Goal: Task Accomplishment & Management: Manage account settings

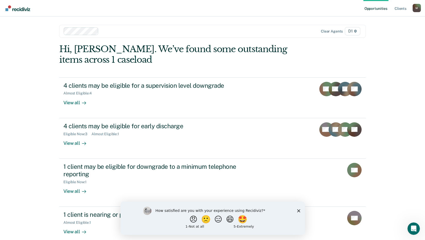
scroll to position [28, 0]
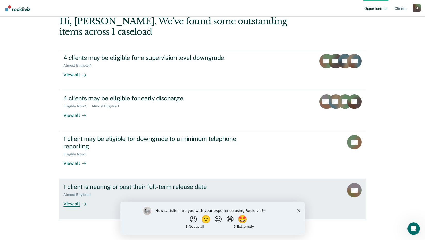
click at [77, 205] on div "View all" at bounding box center [77, 202] width 29 height 10
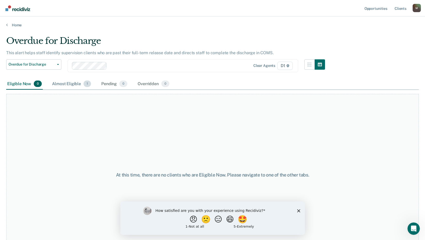
click at [78, 84] on div "Almost Eligible 1" at bounding box center [71, 83] width 41 height 11
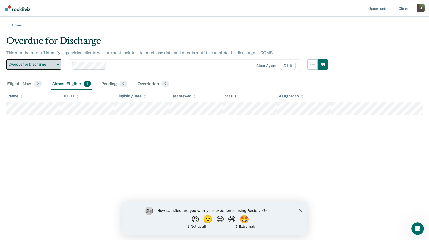
click at [35, 64] on span "Overdue for Discharge" at bounding box center [32, 64] width 46 height 4
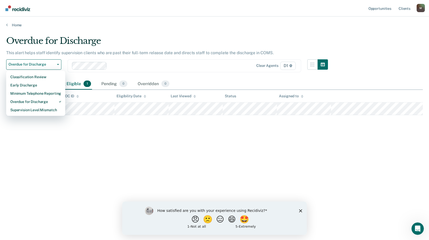
click at [213, 169] on div "Overdue for Discharge This alert helps staff identify supervision clients who a…" at bounding box center [214, 118] width 416 height 165
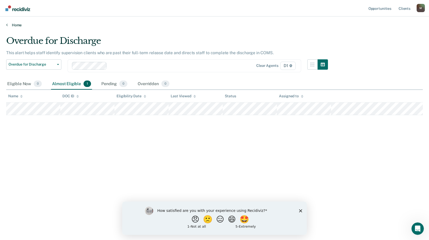
click at [8, 23] on link "Home" at bounding box center [214, 25] width 416 height 5
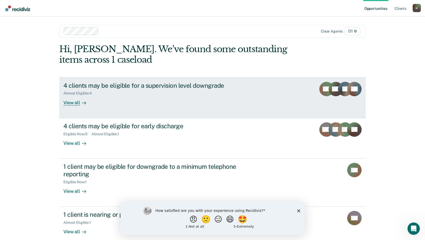
click at [73, 103] on div "View all" at bounding box center [77, 100] width 29 height 10
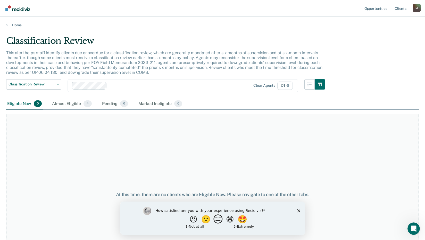
click at [217, 219] on button "😑" at bounding box center [219, 219] width 12 height 10
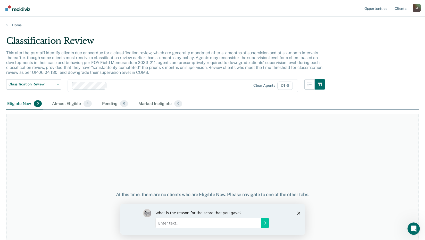
click at [221, 228] on div "What is the reason for the score that you gave?" at bounding box center [218, 218] width 127 height 21
click at [221, 224] on input "Enter text..." at bounding box center [208, 222] width 106 height 10
type input "Burnout"
click at [267, 223] on button "Submit your response" at bounding box center [265, 222] width 8 height 10
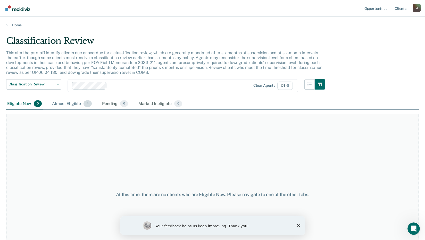
click at [74, 103] on div "Almost Eligible 4" at bounding box center [72, 103] width 42 height 11
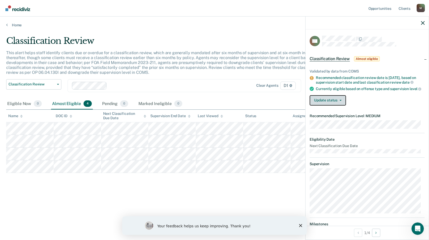
click at [323, 105] on button "Update status" at bounding box center [328, 100] width 36 height 10
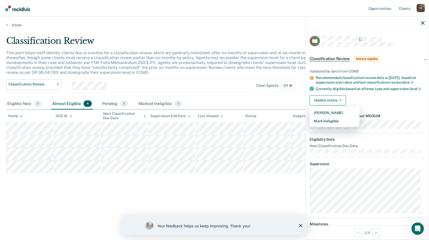
click at [369, 91] on div "Currently eligible based on offense type and supervision level" at bounding box center [370, 88] width 109 height 5
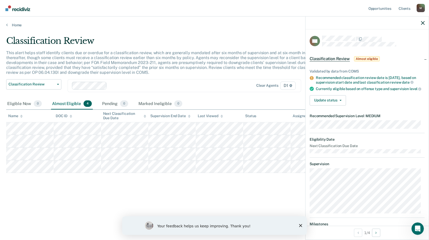
drag, startPoint x: 364, startPoint y: 98, endPoint x: 224, endPoint y: 77, distance: 141.1
click at [224, 77] on div "This alert helps staff identify clients due or overdue for a classification rev…" at bounding box center [167, 64] width 322 height 29
click at [326, 105] on button "Update status" at bounding box center [328, 100] width 36 height 10
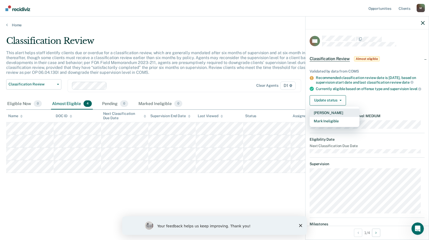
click at [320, 117] on button "[PERSON_NAME]" at bounding box center [335, 113] width 50 height 8
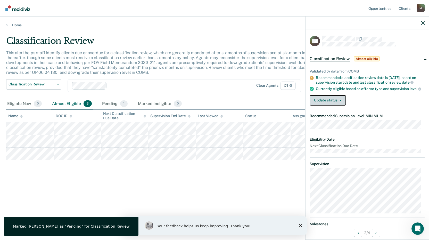
click at [328, 105] on button "Update status" at bounding box center [328, 100] width 36 height 10
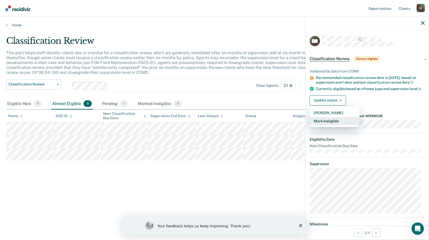
click at [330, 125] on button "Mark Ineligible" at bounding box center [335, 121] width 50 height 8
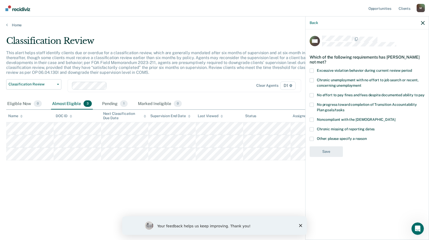
click at [312, 137] on span at bounding box center [312, 139] width 4 height 4
click at [367, 137] on input "Other: please specify a reason" at bounding box center [367, 137] width 0 height 0
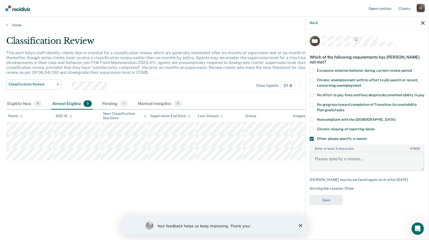
click at [333, 155] on textarea "Enter at least 3 characters 0 / 1600" at bounding box center [367, 161] width 114 height 19
type textarea "C"
type textarea "Lifer Parole - per policy cannot go below medium."
click at [331, 201] on button "Save" at bounding box center [326, 200] width 33 height 11
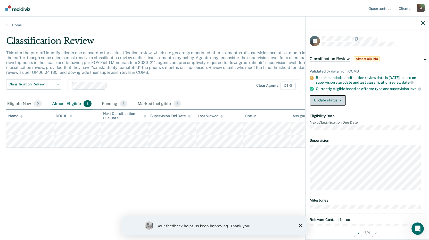
click at [334, 102] on button "Update status" at bounding box center [328, 100] width 36 height 10
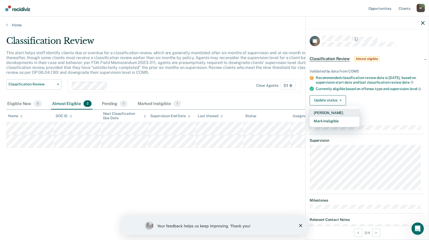
click at [333, 116] on button "[PERSON_NAME]" at bounding box center [335, 113] width 50 height 8
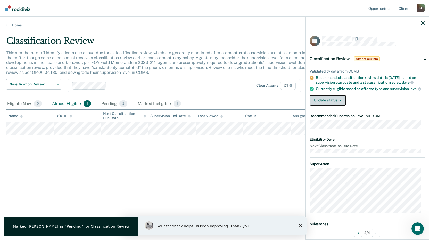
click at [333, 102] on button "Update status" at bounding box center [328, 100] width 36 height 10
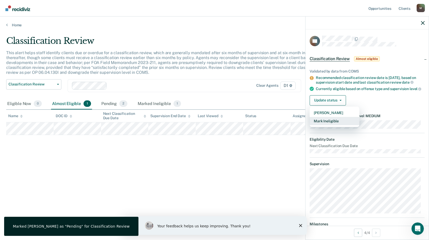
click at [335, 123] on button "Mark Ineligible" at bounding box center [335, 121] width 50 height 8
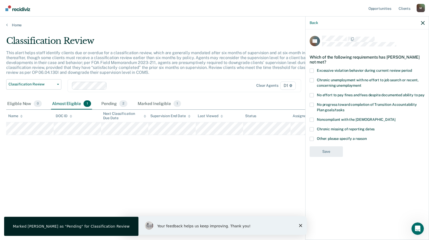
click at [313, 138] on span at bounding box center [312, 139] width 4 height 4
click at [367, 137] on input "Other: please specify a reason" at bounding box center [367, 137] width 0 height 0
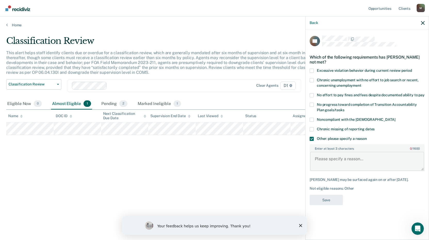
click at [329, 158] on textarea "Enter at least 3 characters 0 / 1600" at bounding box center [367, 161] width 114 height 19
type textarea "Sex Offender - Cannot go below medium."
click at [334, 197] on button "Save" at bounding box center [326, 200] width 33 height 11
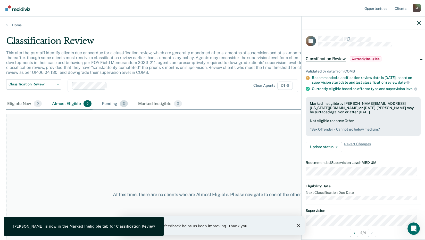
click at [113, 102] on div "Pending 2" at bounding box center [115, 103] width 28 height 11
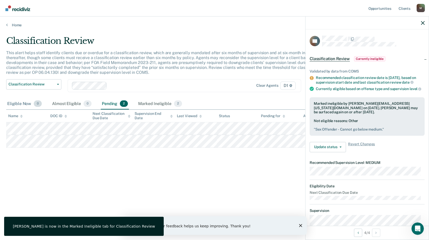
click at [16, 103] on div "Eligible Now 0" at bounding box center [24, 103] width 37 height 11
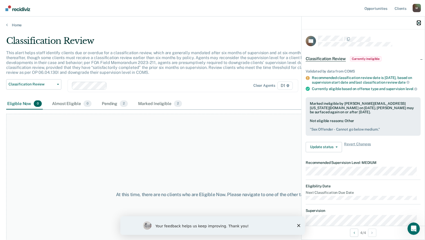
click at [420, 23] on icon "button" at bounding box center [419, 23] width 4 height 4
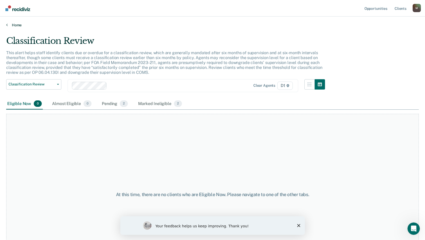
click at [9, 26] on link "Home" at bounding box center [212, 25] width 413 height 5
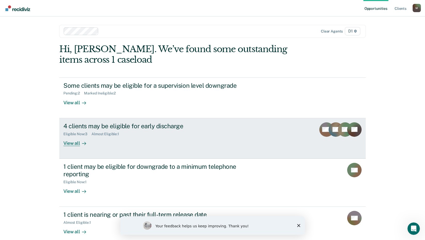
click at [70, 146] on div "View all" at bounding box center [77, 141] width 29 height 10
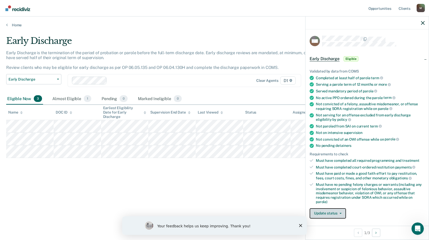
click at [328, 212] on button "Update status" at bounding box center [328, 213] width 36 height 10
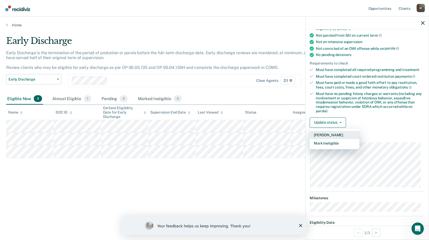
scroll to position [111, 0]
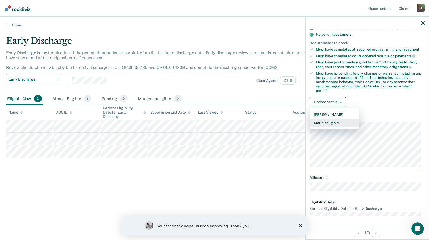
click at [324, 121] on button "Mark Ineligible" at bounding box center [335, 123] width 50 height 8
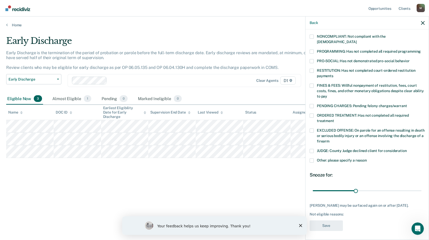
click at [310, 158] on span at bounding box center [312, 160] width 4 height 4
click at [367, 158] on input "Other: please specify a reason" at bounding box center [367, 158] width 0 height 0
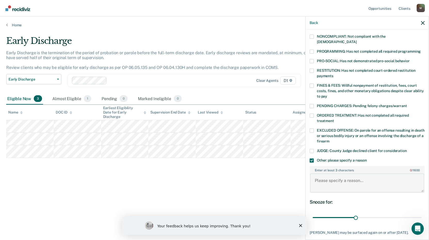
click at [334, 174] on textarea "Enter at least 3 characters 0 / 1600" at bounding box center [367, 182] width 114 height 19
type textarea "D"
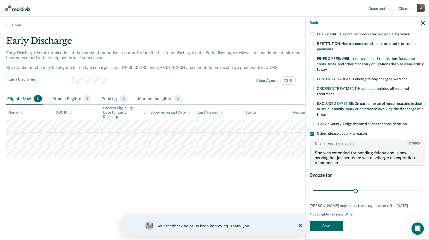
scroll to position [126, 0]
type textarea "She was extended for pending felony and is now serving her jail sentence will d…"
click at [318, 223] on button "Save" at bounding box center [326, 225] width 33 height 11
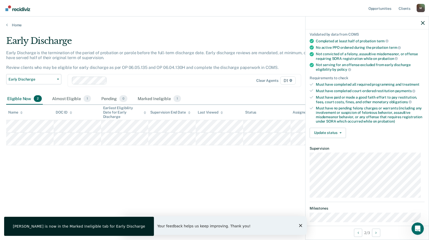
scroll to position [68, 0]
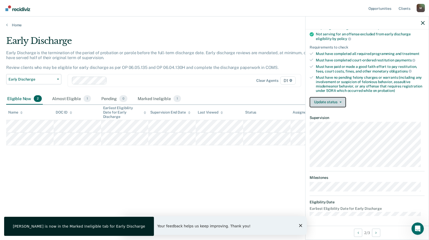
click at [331, 102] on button "Update status" at bounding box center [328, 102] width 36 height 10
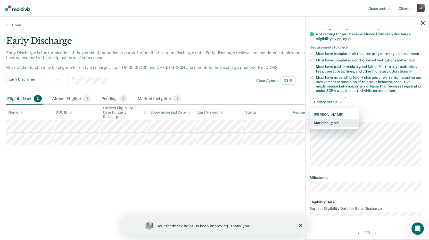
click at [324, 122] on button "Mark Ineligible" at bounding box center [335, 123] width 50 height 8
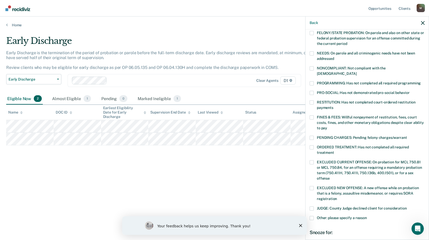
click at [308, 112] on div "AD Which of the following requirements has [PERSON_NAME] not met? [MEDICAL_DATA…" at bounding box center [366, 133] width 123 height 209
click at [312, 206] on span at bounding box center [312, 208] width 4 height 4
click at [407, 206] on input "JUDGE: County Judge declined client for consideration" at bounding box center [407, 206] width 0 height 0
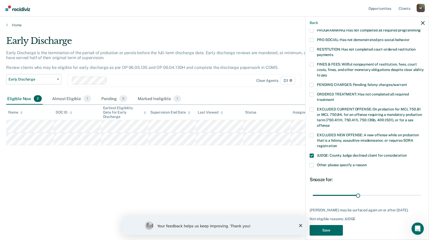
scroll to position [121, 0]
click at [322, 224] on button "Save" at bounding box center [326, 229] width 33 height 11
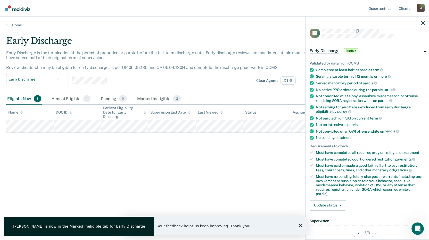
scroll to position [0, 0]
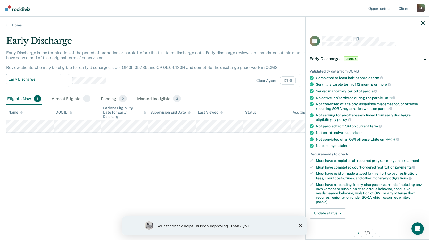
drag, startPoint x: 361, startPoint y: 150, endPoint x: 335, endPoint y: 165, distance: 29.5
click at [335, 165] on div "Must have completed court-ordered restitution payments" at bounding box center [370, 167] width 109 height 5
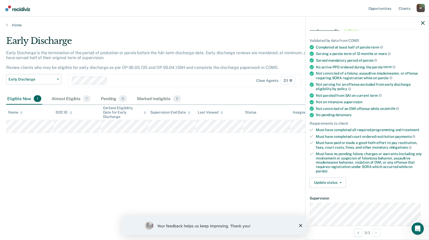
scroll to position [103, 0]
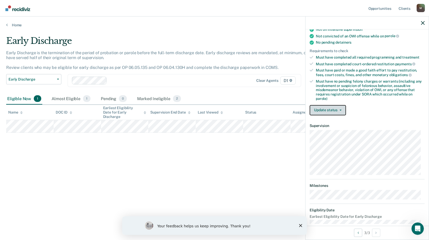
click at [337, 110] on span "button" at bounding box center [339, 110] width 4 height 1
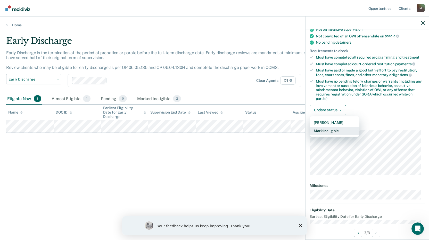
click at [319, 131] on button "Mark Ineligible" at bounding box center [335, 131] width 50 height 8
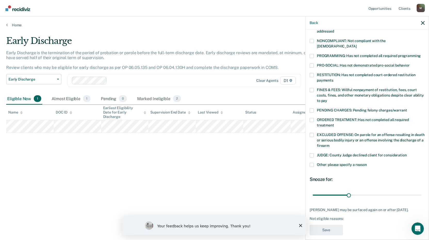
click at [311, 54] on span at bounding box center [312, 56] width 4 height 4
click at [421, 54] on input "PROGRAMMING: Has not completed all required programming" at bounding box center [421, 54] width 0 height 0
click at [329, 228] on button "Save" at bounding box center [326, 229] width 33 height 11
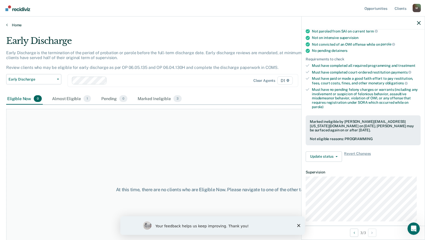
click at [14, 25] on link "Home" at bounding box center [212, 25] width 413 height 5
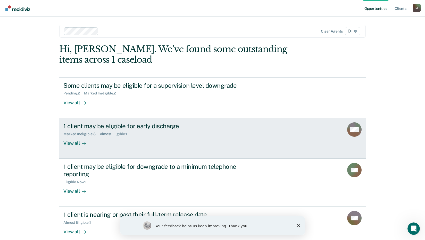
click at [69, 143] on div "View all" at bounding box center [77, 141] width 29 height 10
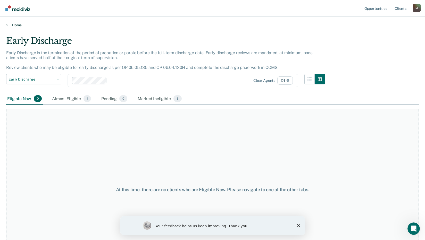
click at [8, 24] on link "Home" at bounding box center [212, 25] width 413 height 5
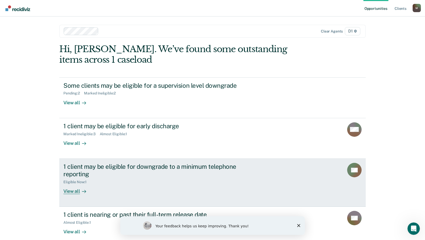
click at [67, 190] on div "View all" at bounding box center [77, 189] width 29 height 10
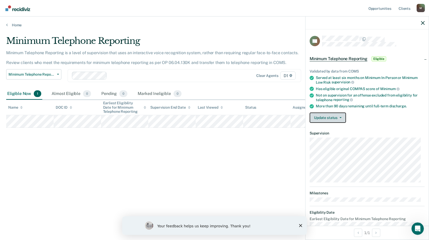
click at [324, 120] on button "Update status" at bounding box center [328, 117] width 36 height 10
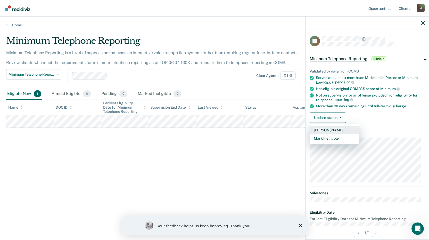
click at [328, 130] on button "[PERSON_NAME]" at bounding box center [335, 130] width 50 height 8
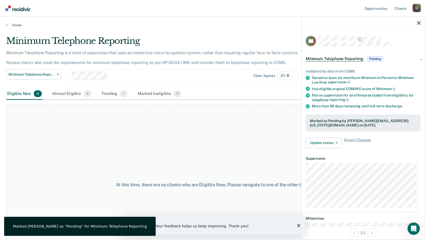
click at [6, 26] on div "Home" at bounding box center [212, 21] width 425 height 11
click at [8, 26] on link "Home" at bounding box center [212, 25] width 413 height 5
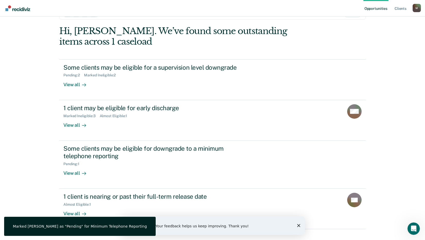
scroll to position [28, 0]
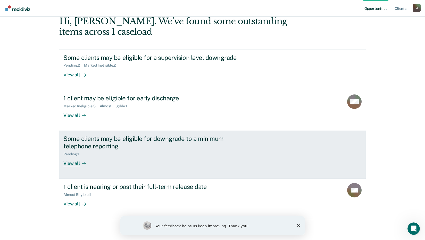
click at [80, 162] on div at bounding box center [83, 163] width 6 height 6
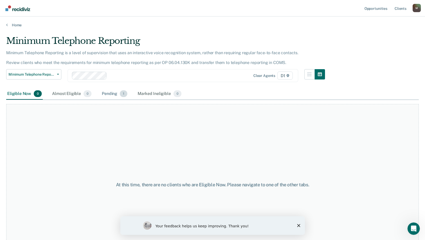
click at [110, 94] on div "Pending 1" at bounding box center [115, 93] width 28 height 11
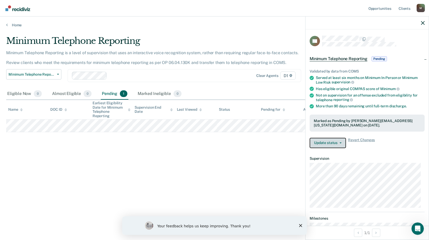
click at [329, 145] on button "Update status" at bounding box center [328, 143] width 36 height 10
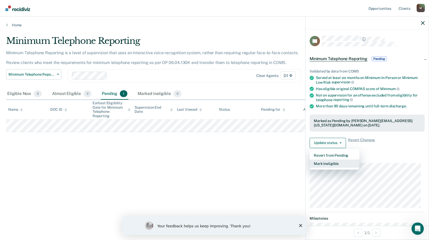
click at [326, 164] on button "Mark Ineligible" at bounding box center [335, 163] width 50 height 8
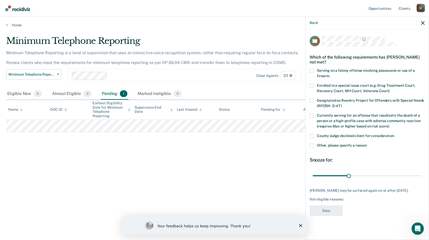
click at [312, 144] on span at bounding box center [312, 145] width 4 height 4
click at [367, 143] on input "Other, please specify a reason" at bounding box center [367, 143] width 0 height 0
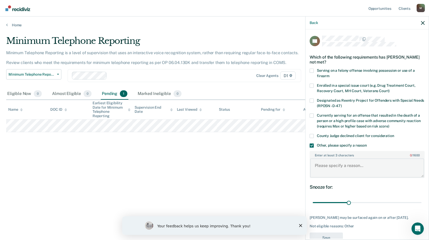
click at [320, 163] on textarea "Enter at least 3 characters 0 / 1600" at bounding box center [367, 167] width 114 height 19
drag, startPoint x: 321, startPoint y: 164, endPoint x: 386, endPoint y: 198, distance: 73.5
type input "64"
click at [386, 198] on input "range" at bounding box center [367, 202] width 109 height 9
click at [309, 115] on div "CA Which of the following requirements has [PERSON_NAME] not met? Serving on a …" at bounding box center [366, 133] width 123 height 209
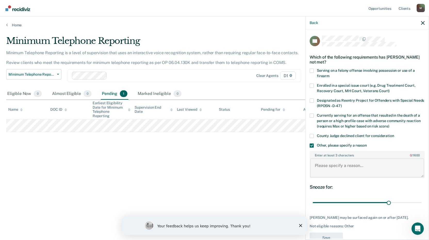
click at [332, 163] on textarea "Enter at least 3 characters 0 / 1600" at bounding box center [367, 167] width 114 height 19
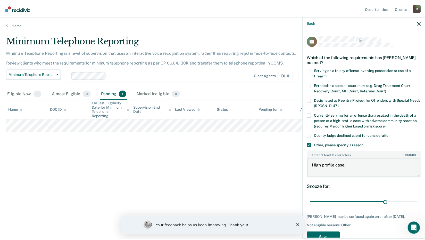
scroll to position [18, 0]
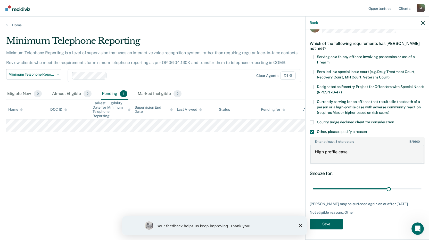
type textarea "High profile case."
click at [329, 222] on button "Save" at bounding box center [326, 224] width 33 height 11
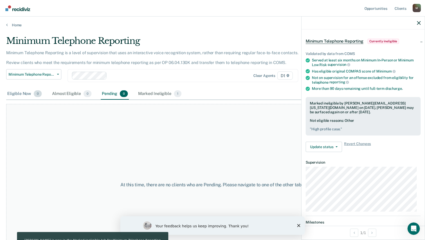
click at [24, 91] on div "Eligible Now 0" at bounding box center [24, 93] width 37 height 11
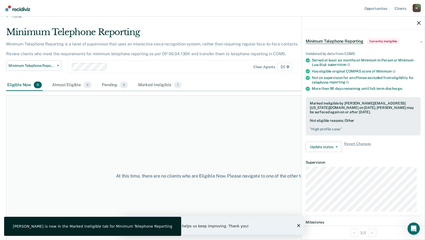
scroll to position [0, 0]
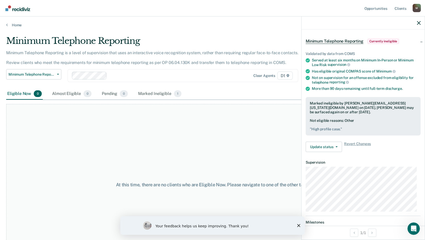
click at [419, 19] on div at bounding box center [363, 22] width 123 height 13
drag, startPoint x: 419, startPoint y: 23, endPoint x: 406, endPoint y: 30, distance: 14.5
click at [419, 23] on icon "button" at bounding box center [419, 23] width 4 height 4
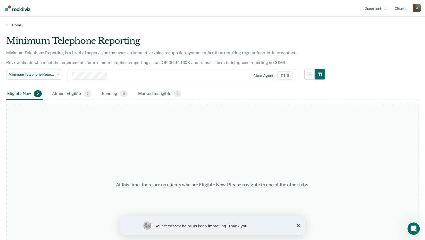
click at [8, 25] on link "Home" at bounding box center [212, 25] width 413 height 5
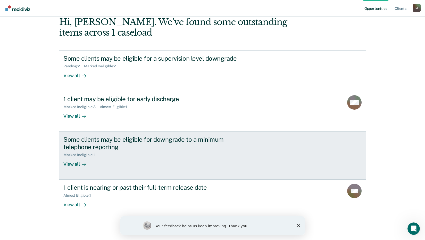
scroll to position [28, 0]
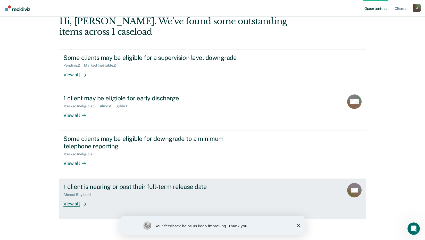
click at [71, 205] on div "View all" at bounding box center [77, 202] width 29 height 10
